Goal: Navigation & Orientation: Find specific page/section

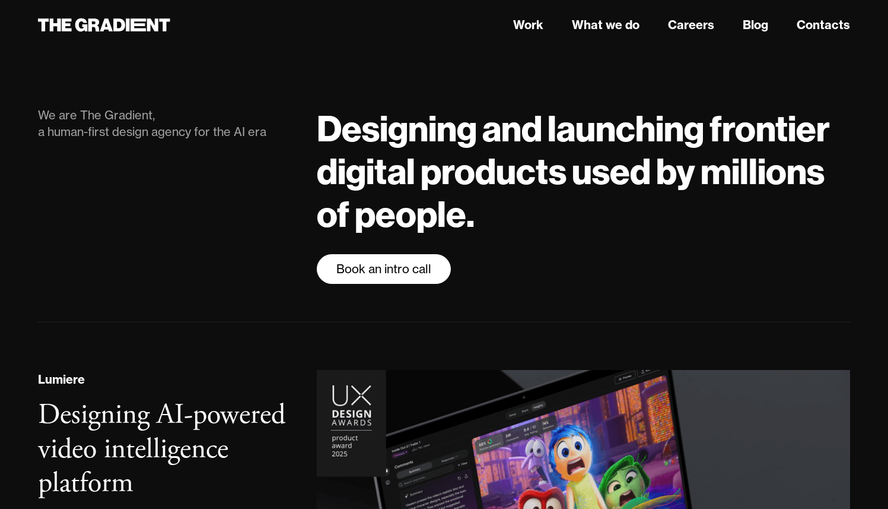
click at [429, 280] on link "Book an intro call" at bounding box center [384, 269] width 134 height 30
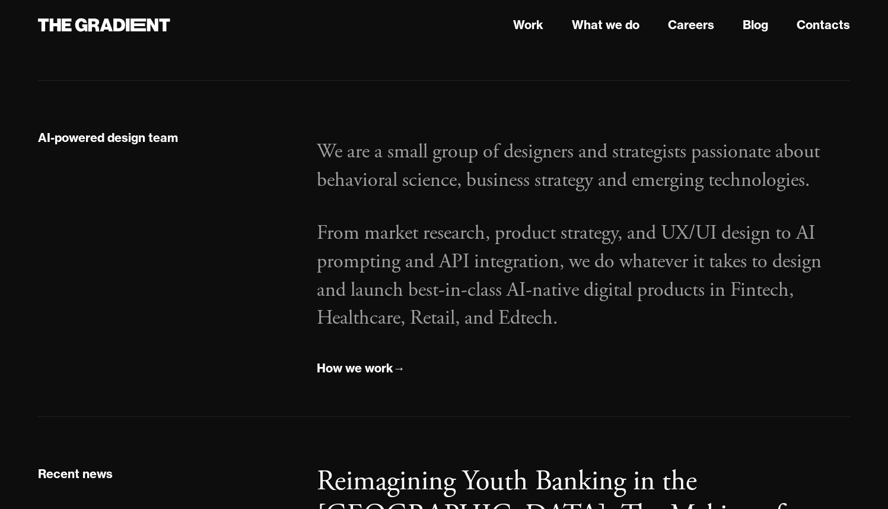
scroll to position [1292, 0]
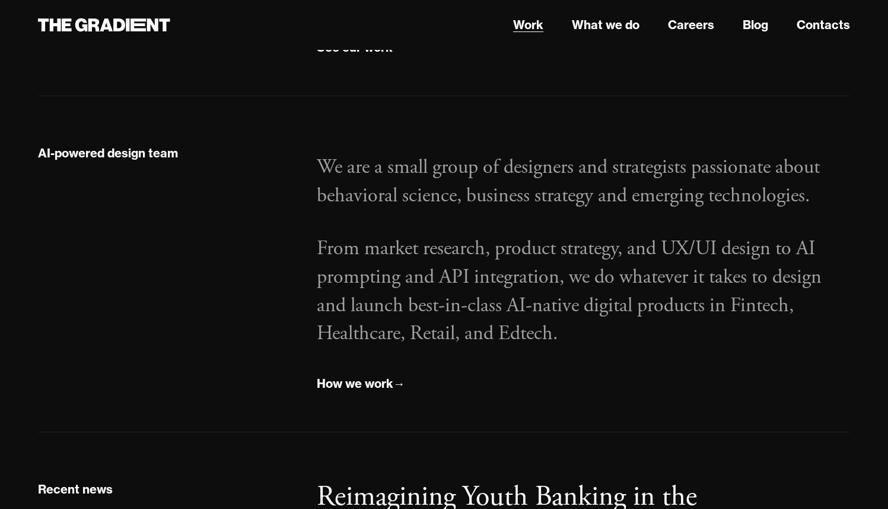
click at [533, 23] on link "Work" at bounding box center [528, 25] width 30 height 18
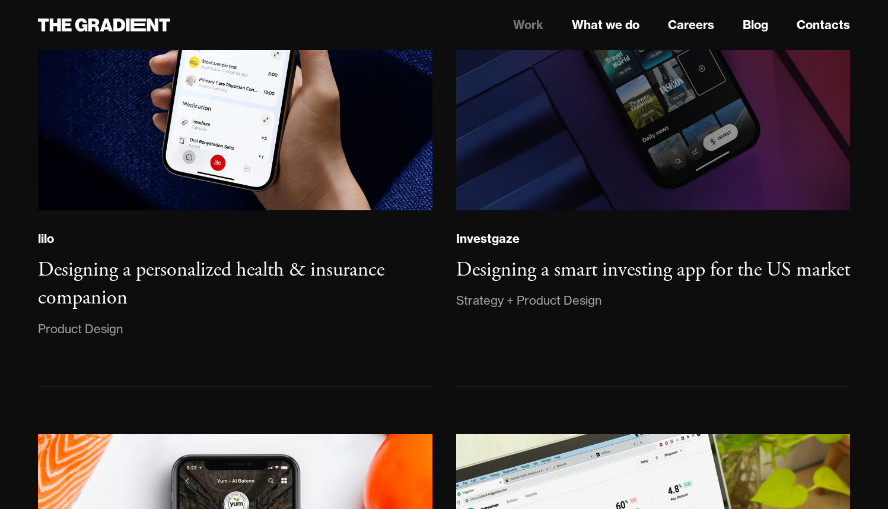
scroll to position [1344, 0]
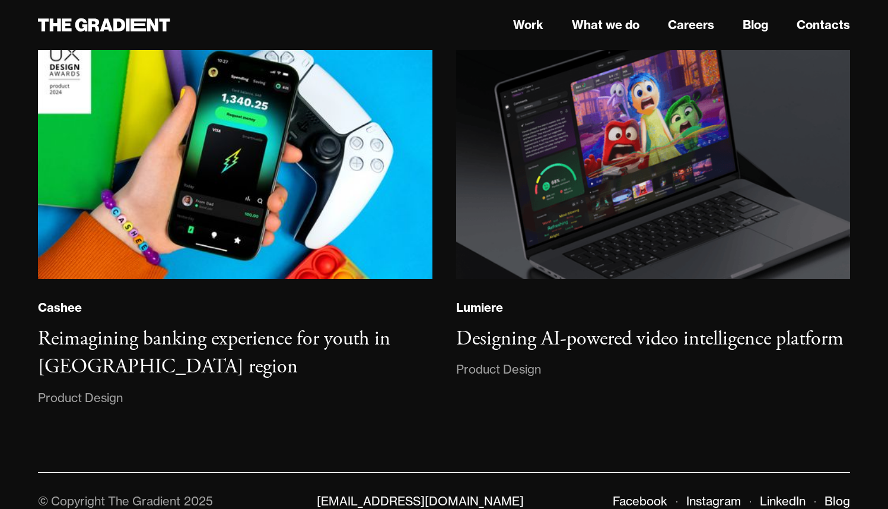
scroll to position [7129, 0]
